Goal: Complete application form

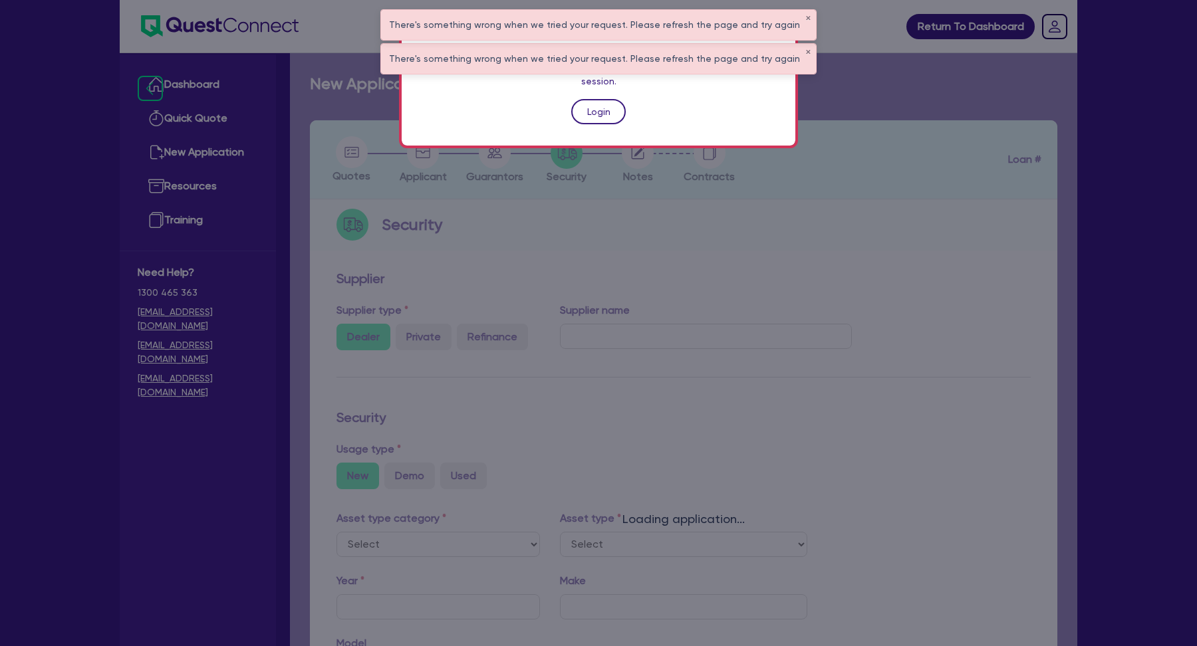
click at [594, 99] on link "Login" at bounding box center [598, 111] width 55 height 25
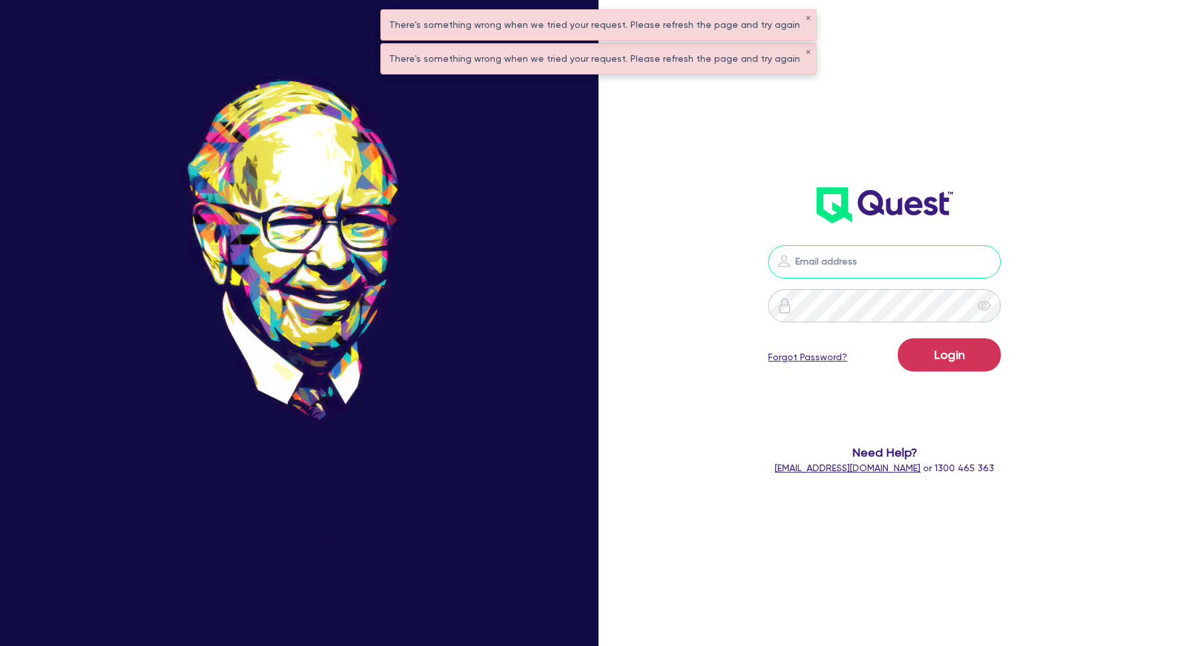
click at [839, 262] on input "email" at bounding box center [884, 261] width 233 height 33
type input "kurniawan.wijaya+broker@quest.finance"
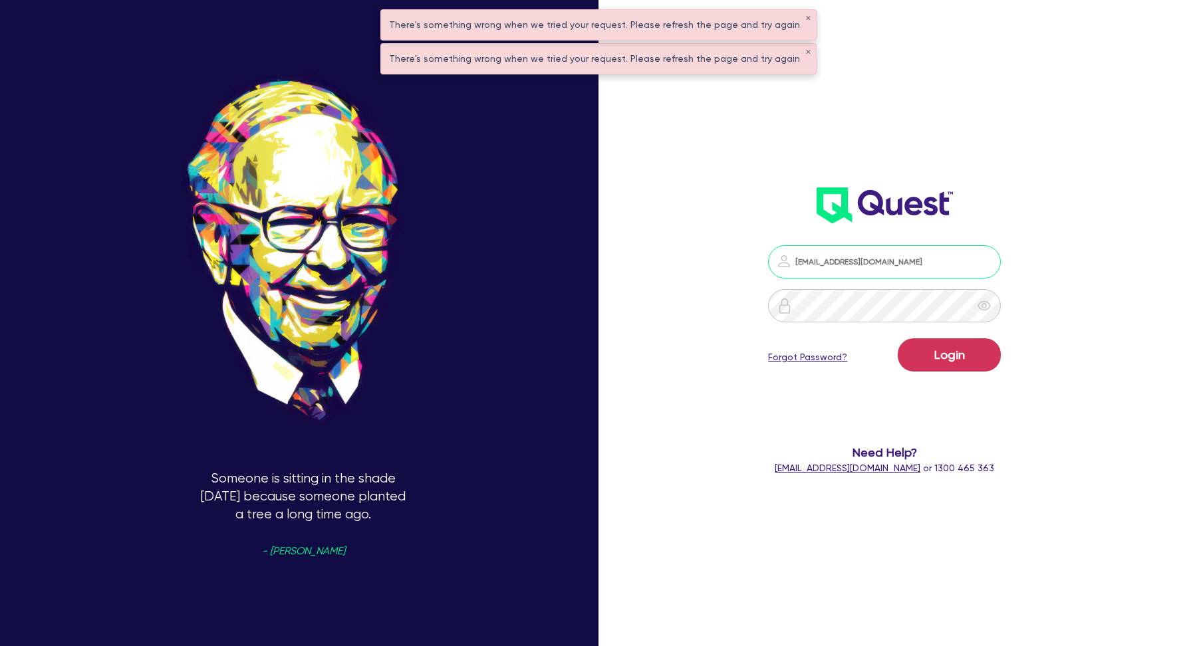
click at [872, 271] on input "kurniawan.wijaya+broker@quest.finance" at bounding box center [884, 261] width 233 height 33
click at [995, 259] on input "kurniawan.wijaya+broker@quest.finance" at bounding box center [884, 261] width 233 height 33
click at [944, 356] on button "Login" at bounding box center [949, 354] width 103 height 33
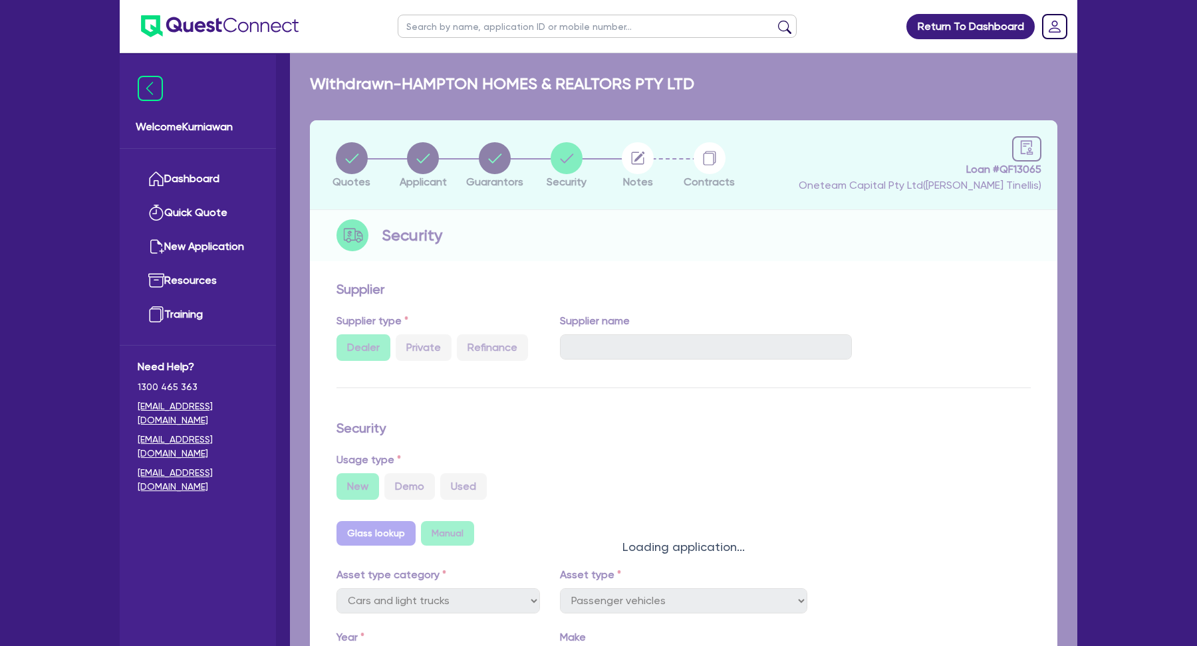
select select "CARS_AND_LIGHT_TRUCKS"
select select "PASSENGER_VEHICLES"
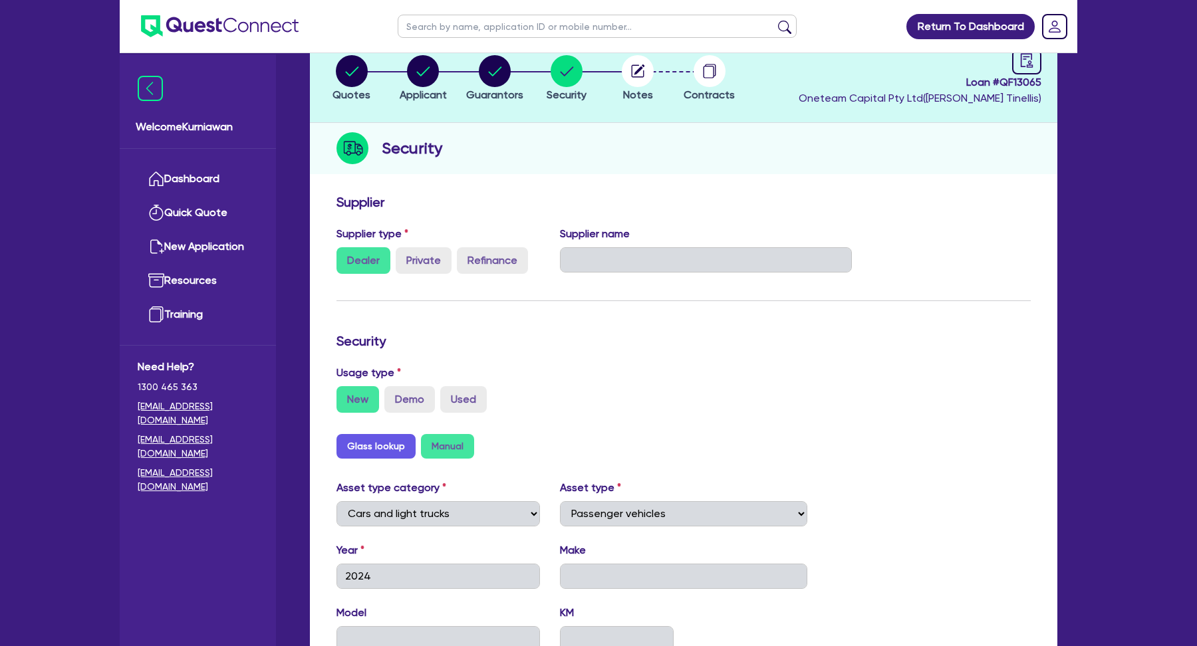
scroll to position [105, 0]
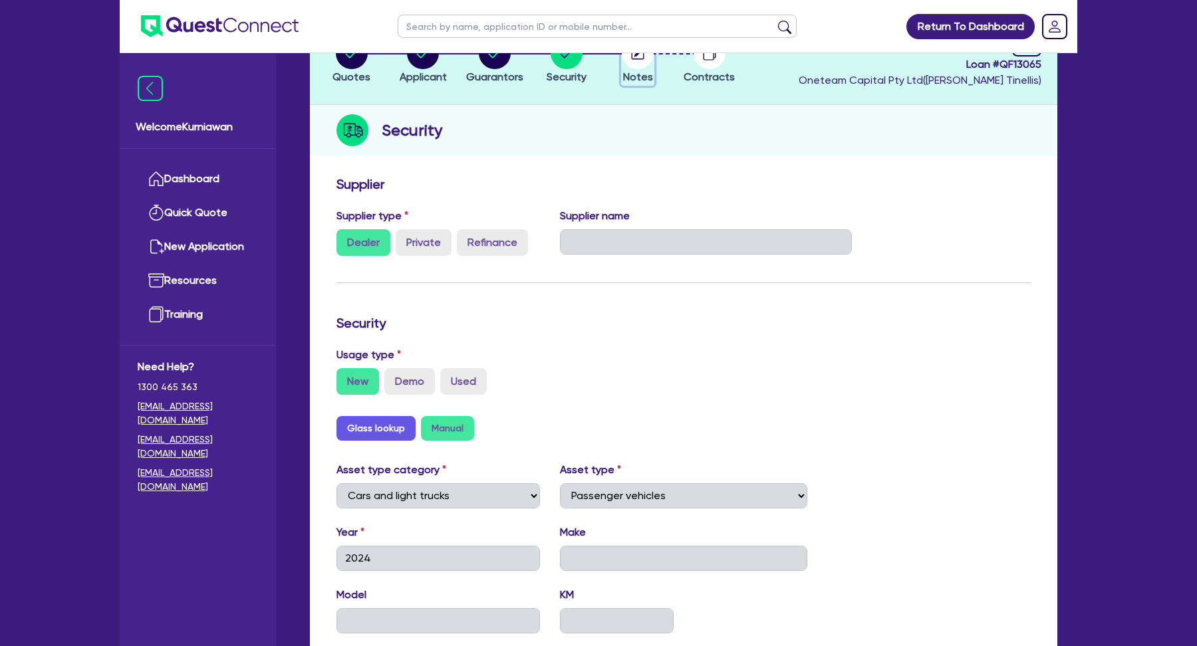
click at [634, 69] on button "Notes" at bounding box center [637, 61] width 33 height 49
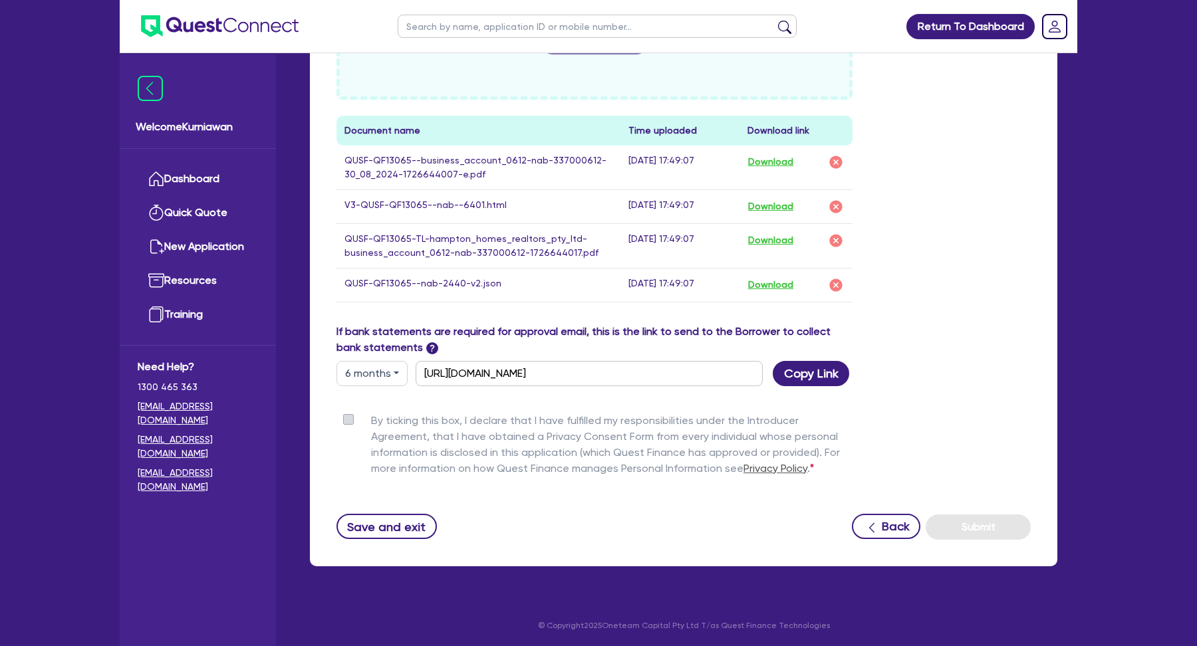
scroll to position [677, 0]
